Goal: Task Accomplishment & Management: Book appointment/travel/reservation

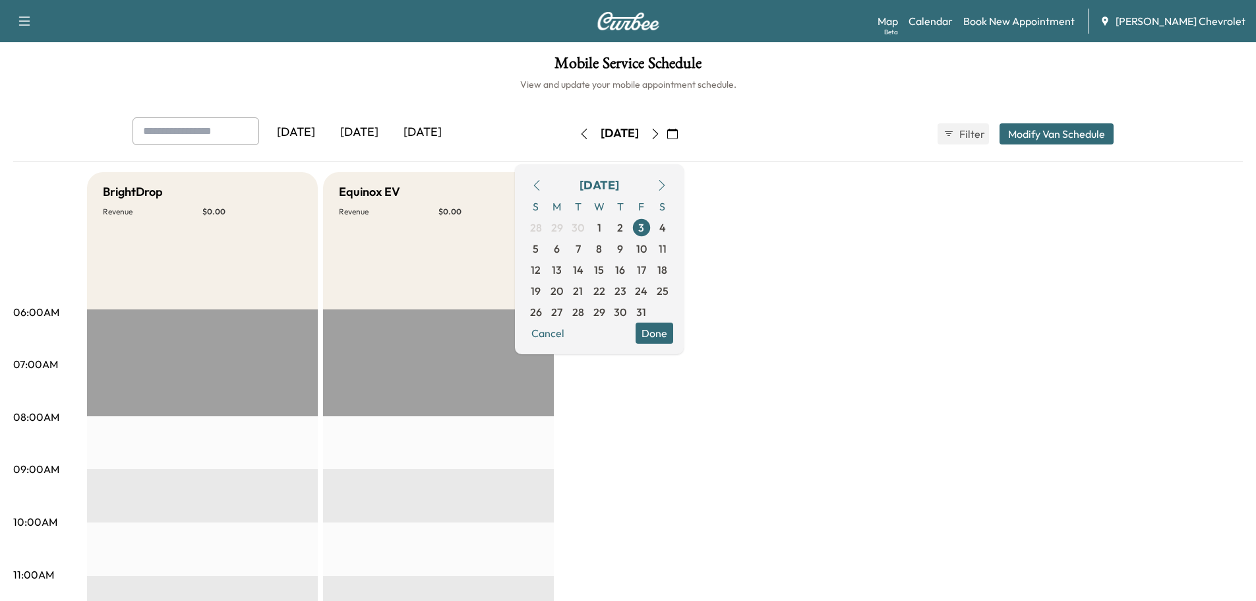
click at [492, 108] on div "Mobile Service Schedule View and update your mobile appointment schedule. [DATE…" at bounding box center [628, 608] width 1256 height 1132
click at [573, 140] on div "[DATE]" at bounding box center [620, 133] width 94 height 21
click at [579, 132] on icon "button" at bounding box center [584, 134] width 11 height 11
click at [583, 132] on icon "button" at bounding box center [588, 134] width 11 height 11
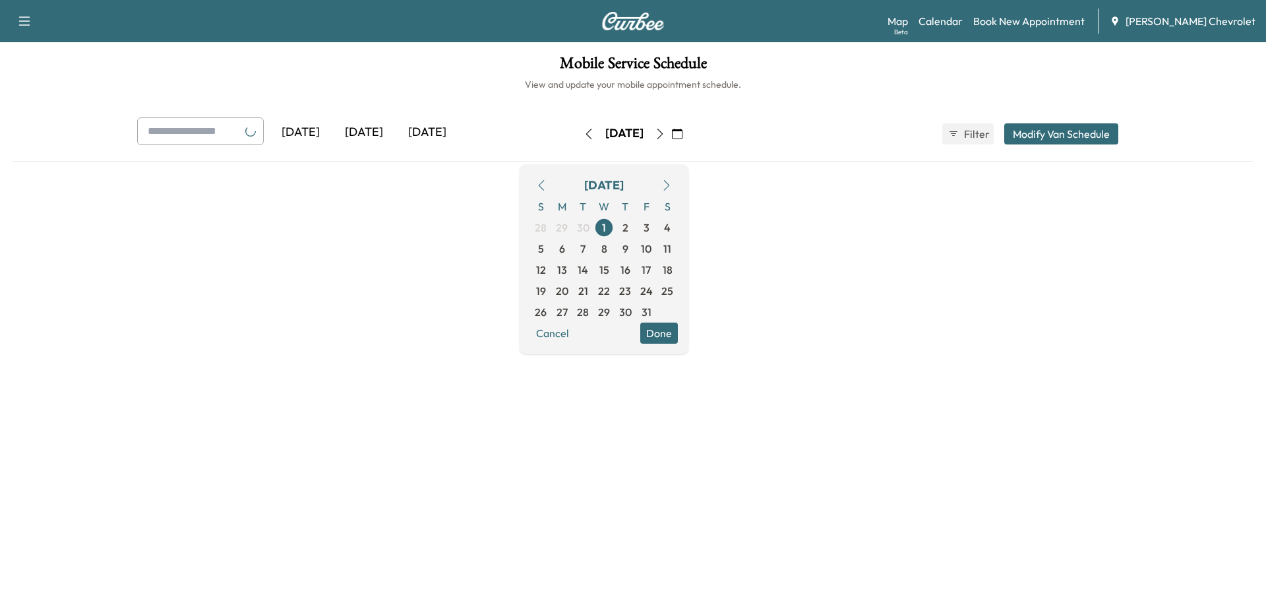
click at [577, 132] on button "button" at bounding box center [588, 133] width 22 height 21
click at [577, 132] on div "[DATE]" at bounding box center [624, 133] width 94 height 21
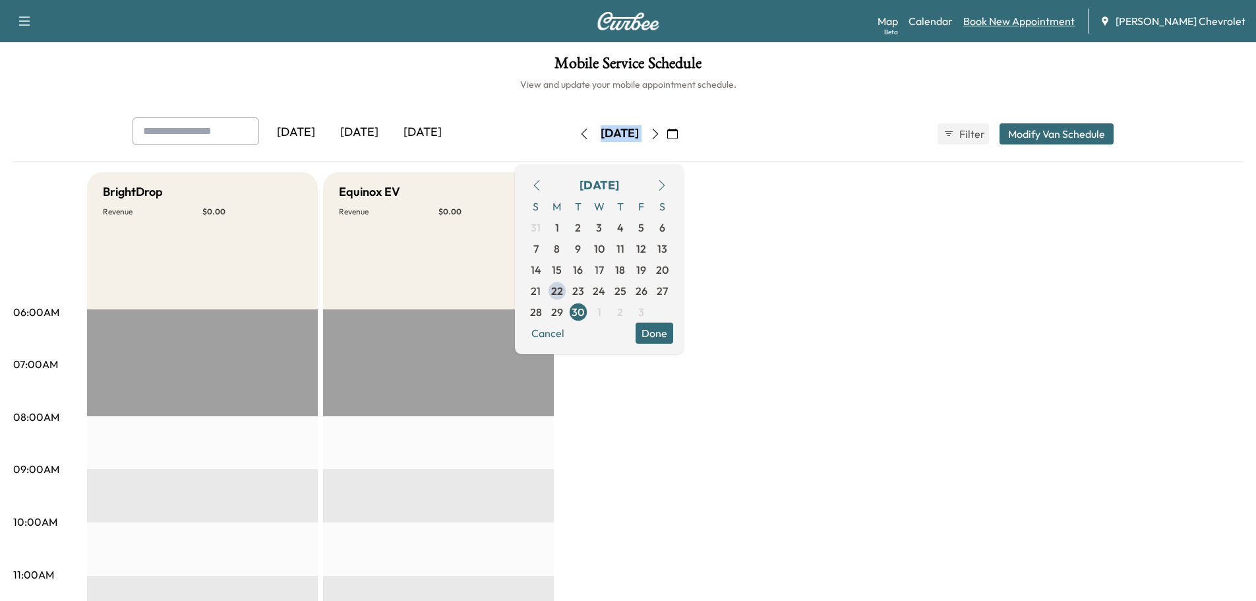
click at [1043, 22] on link "Book New Appointment" at bounding box center [1018, 21] width 111 height 16
